Goal: Find contact information: Find contact information

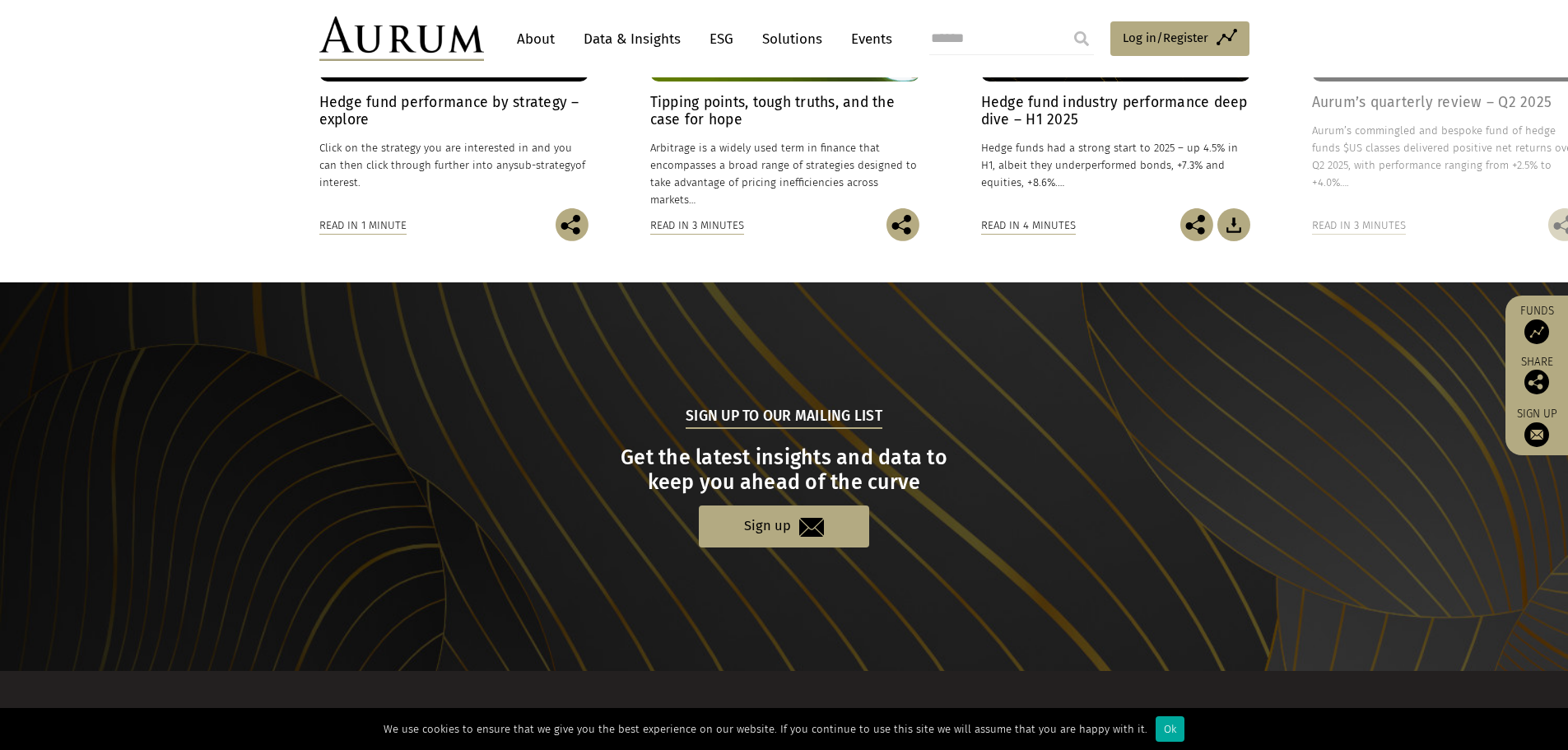
scroll to position [1527, 0]
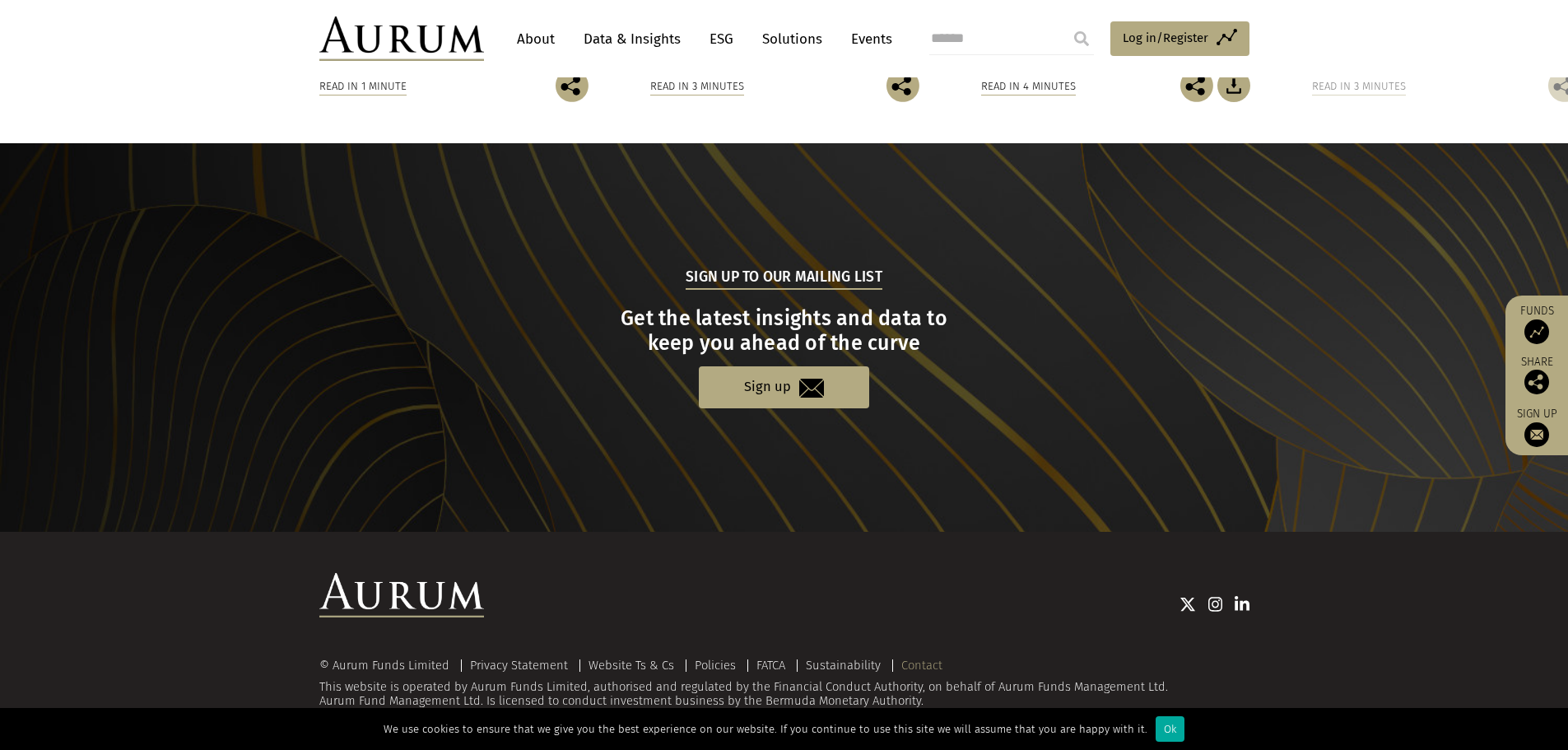
click at [918, 660] on link "Contact" at bounding box center [921, 665] width 41 height 15
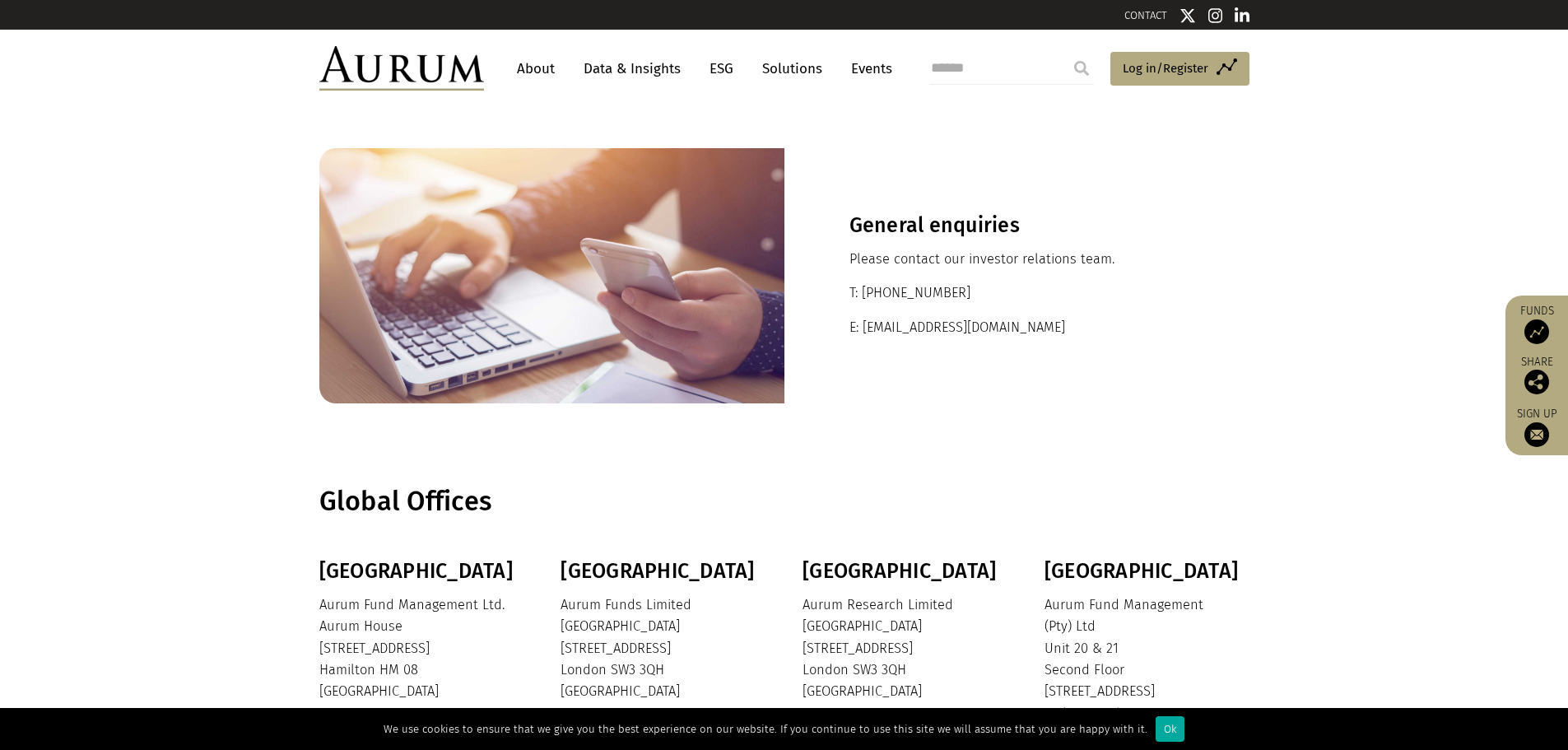
click at [544, 64] on link "About" at bounding box center [535, 69] width 54 height 30
click at [542, 69] on link "About" at bounding box center [535, 69] width 54 height 30
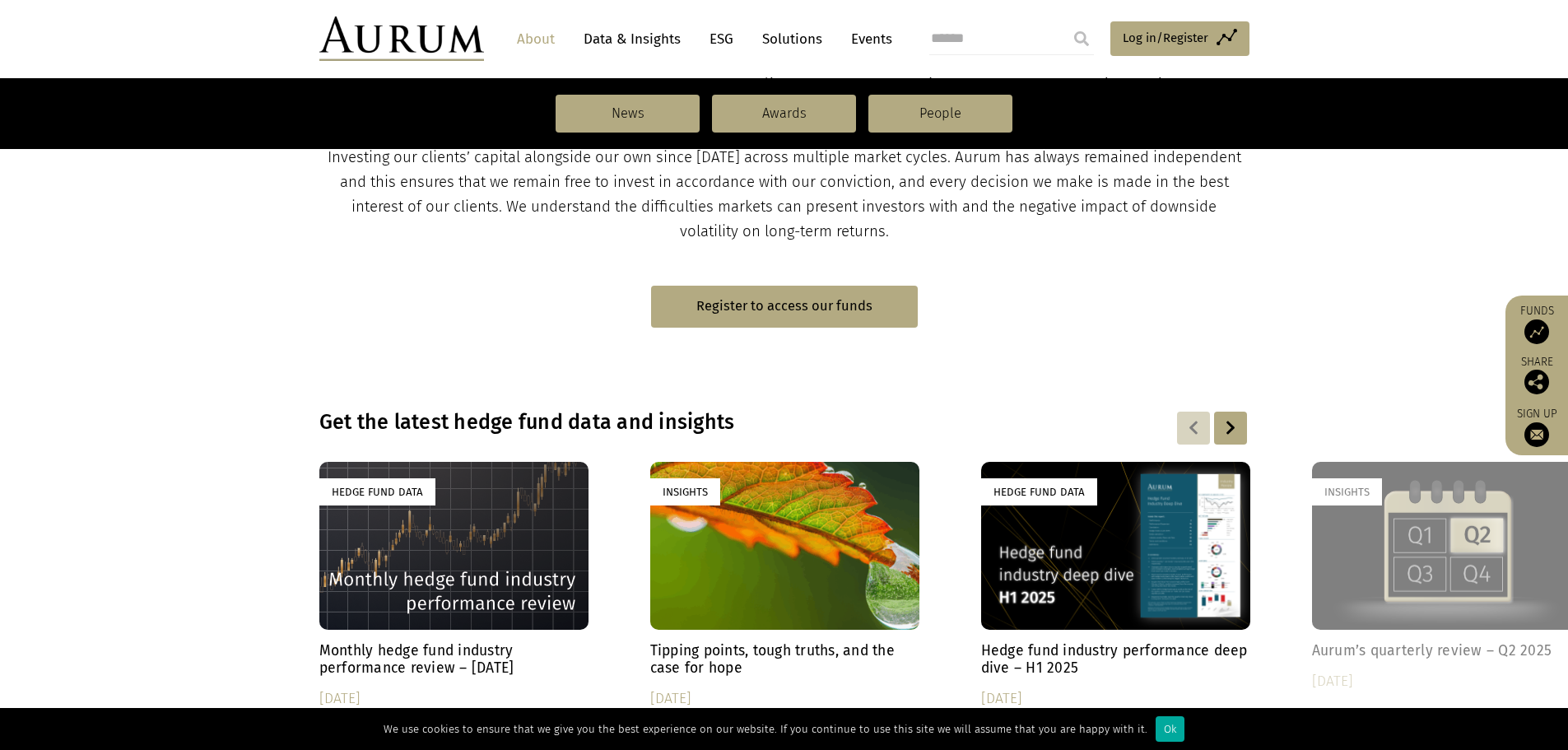
scroll to position [719, 0]
